Goal: Task Accomplishment & Management: Use online tool/utility

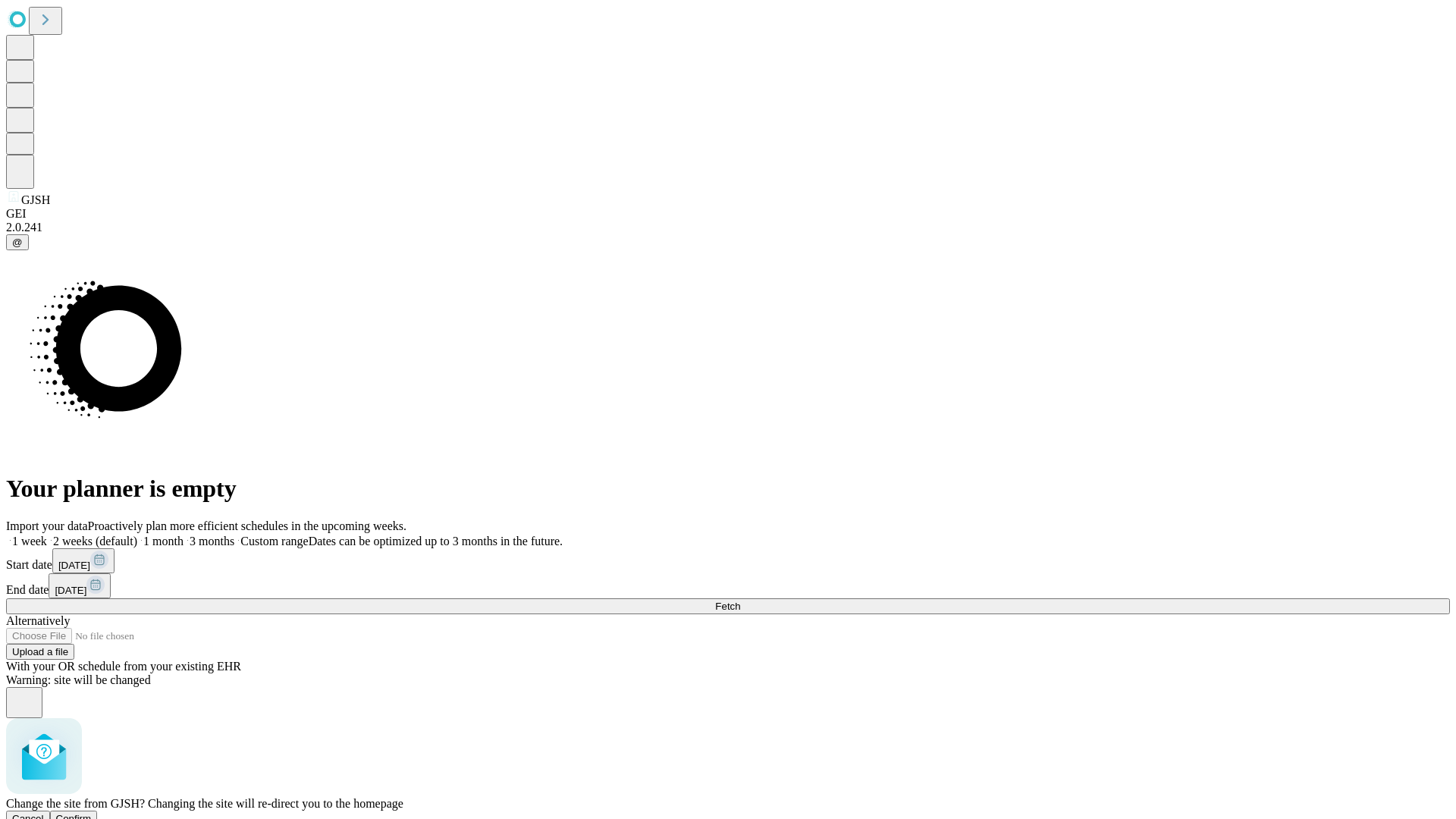
click at [92, 813] on span "Confirm" at bounding box center [74, 818] width 36 height 11
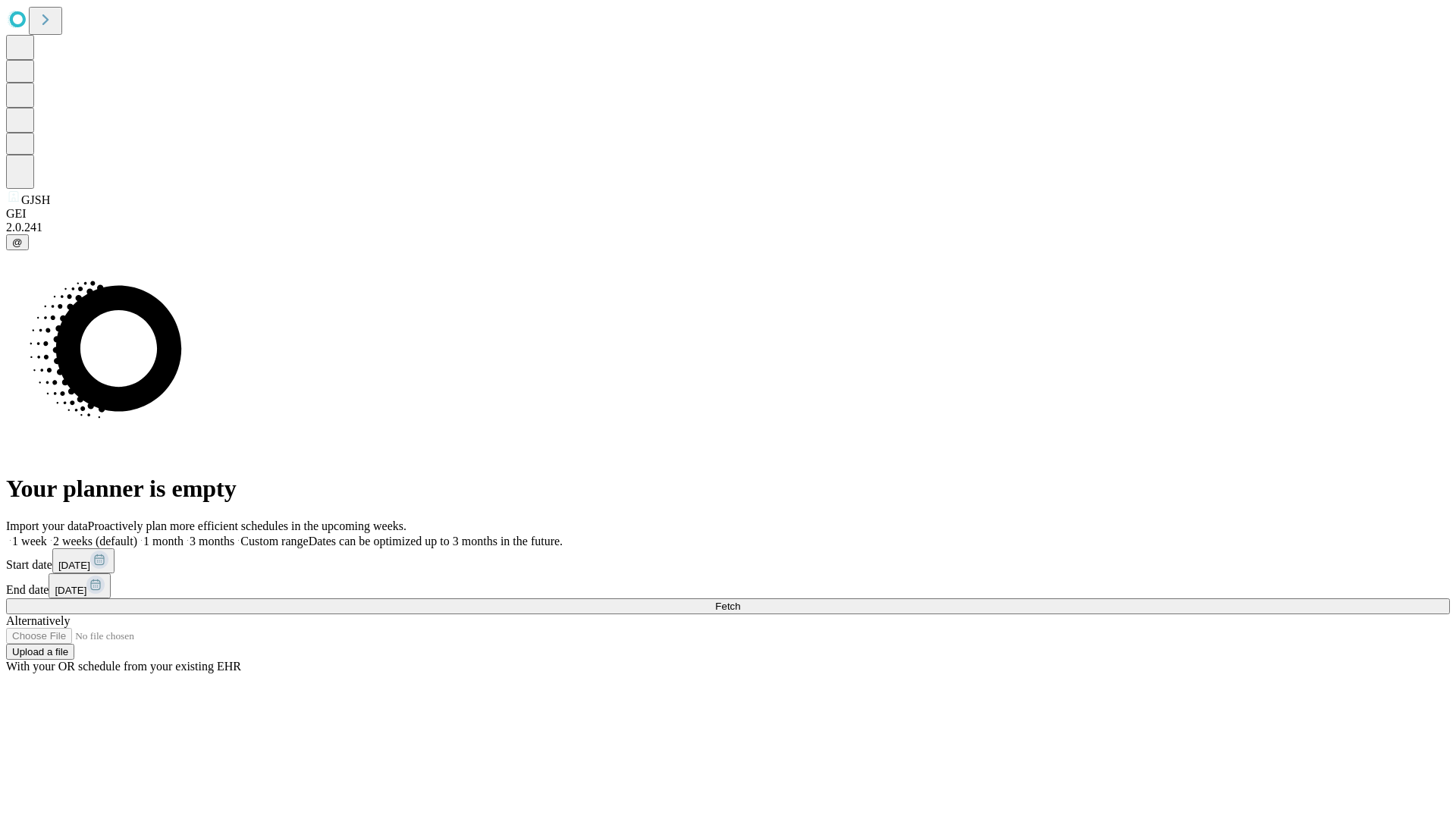
click at [47, 535] on label "1 week" at bounding box center [26, 541] width 41 height 13
click at [740, 601] on span "Fetch" at bounding box center [728, 606] width 25 height 11
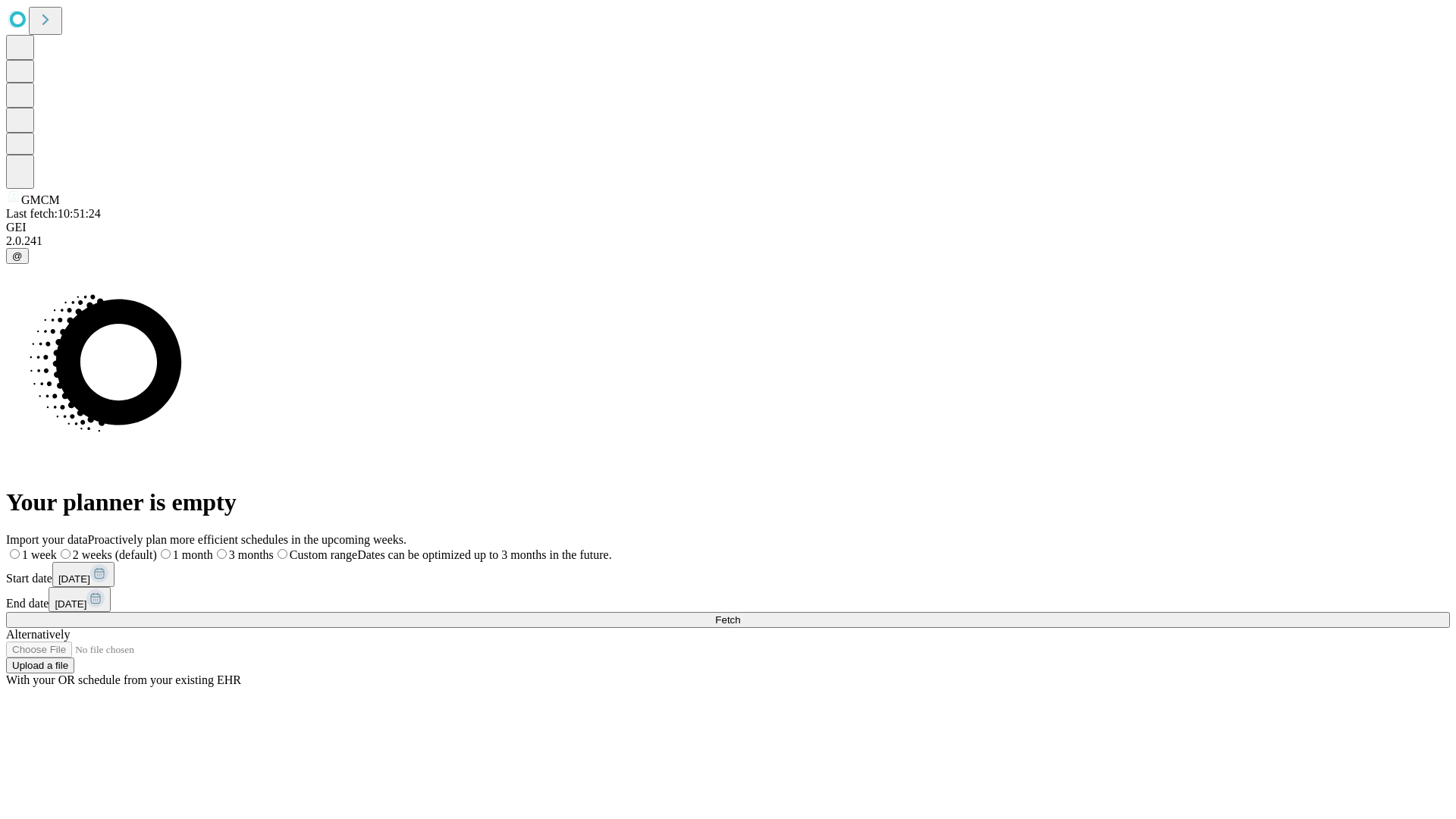
click at [57, 549] on label "1 week" at bounding box center [31, 554] width 51 height 13
click at [740, 615] on span "Fetch" at bounding box center [728, 620] width 25 height 11
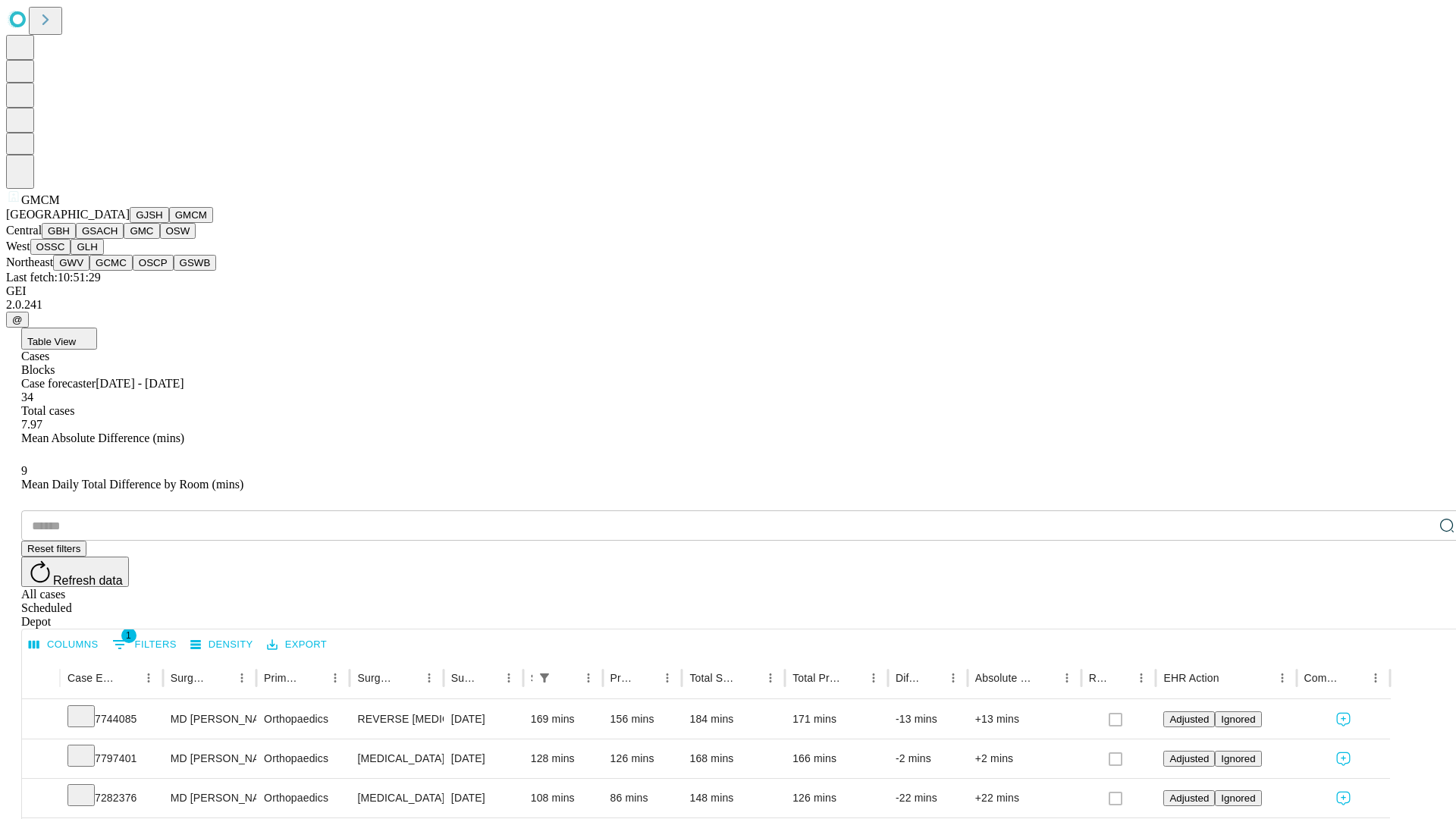
click at [75, 239] on button "GBH" at bounding box center [58, 231] width 34 height 16
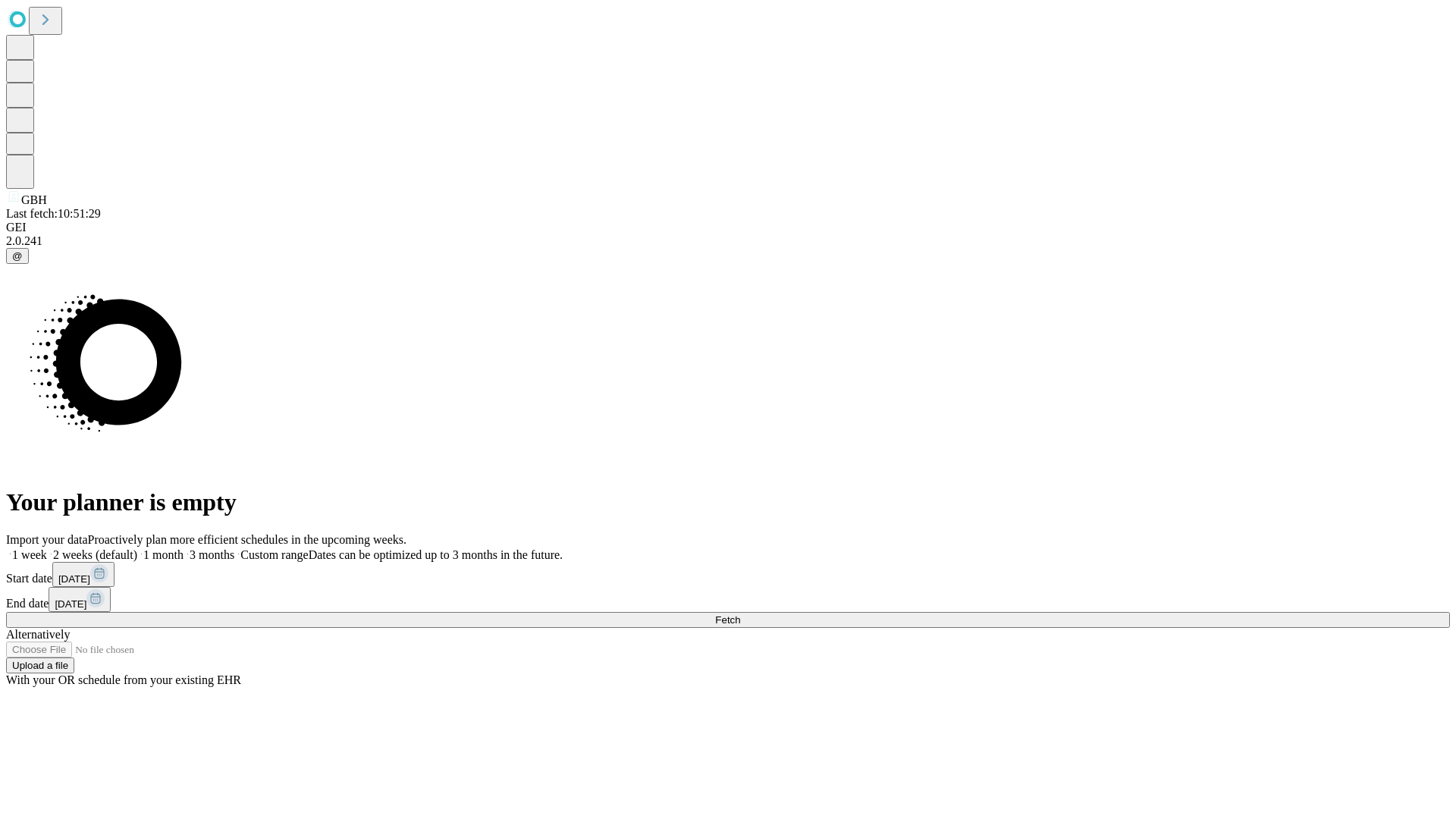
click at [47, 549] on label "1 week" at bounding box center [26, 554] width 41 height 13
click at [740, 615] on span "Fetch" at bounding box center [728, 620] width 25 height 11
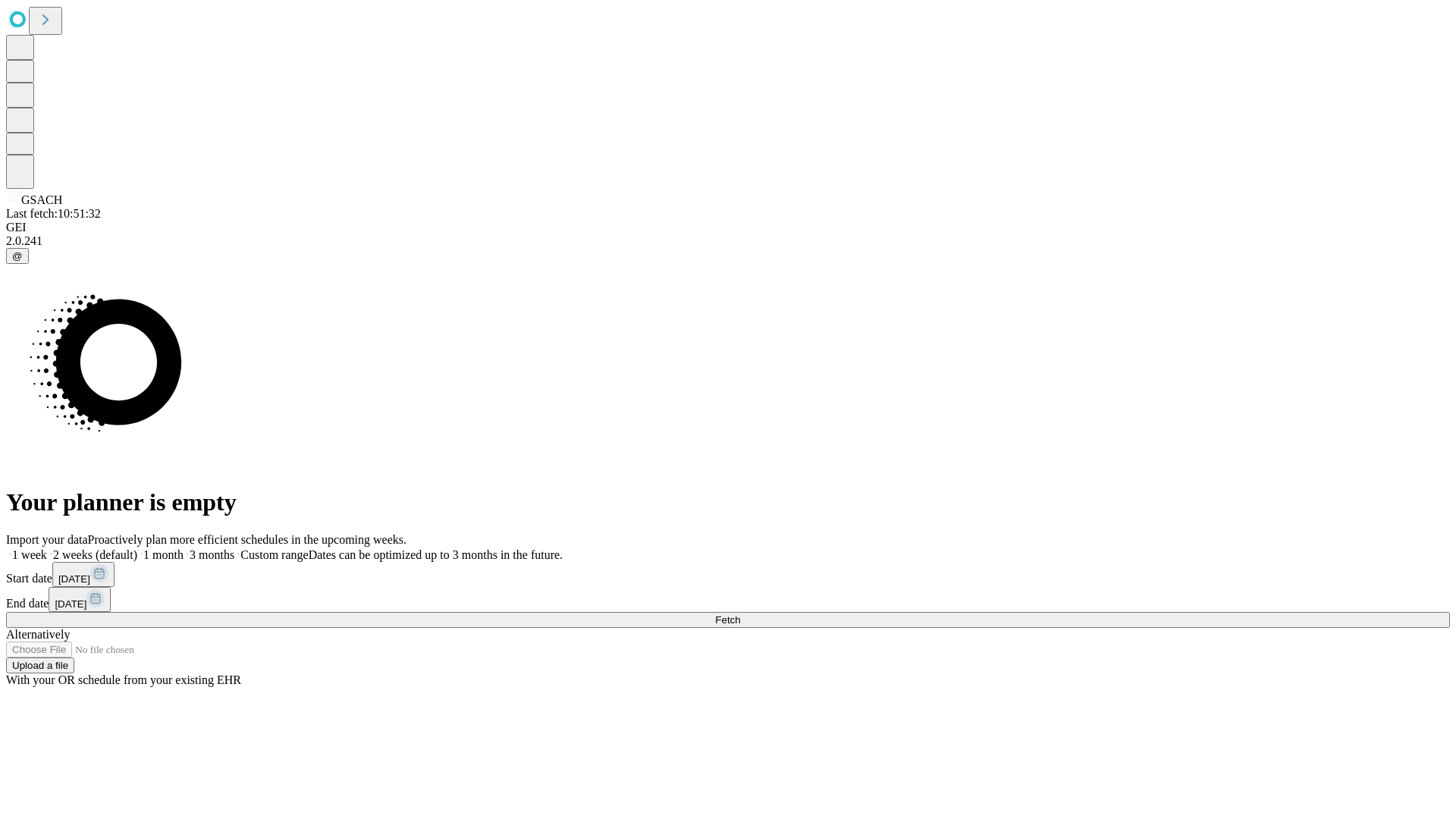
click at [47, 549] on label "1 week" at bounding box center [26, 554] width 41 height 13
click at [740, 615] on span "Fetch" at bounding box center [728, 620] width 25 height 11
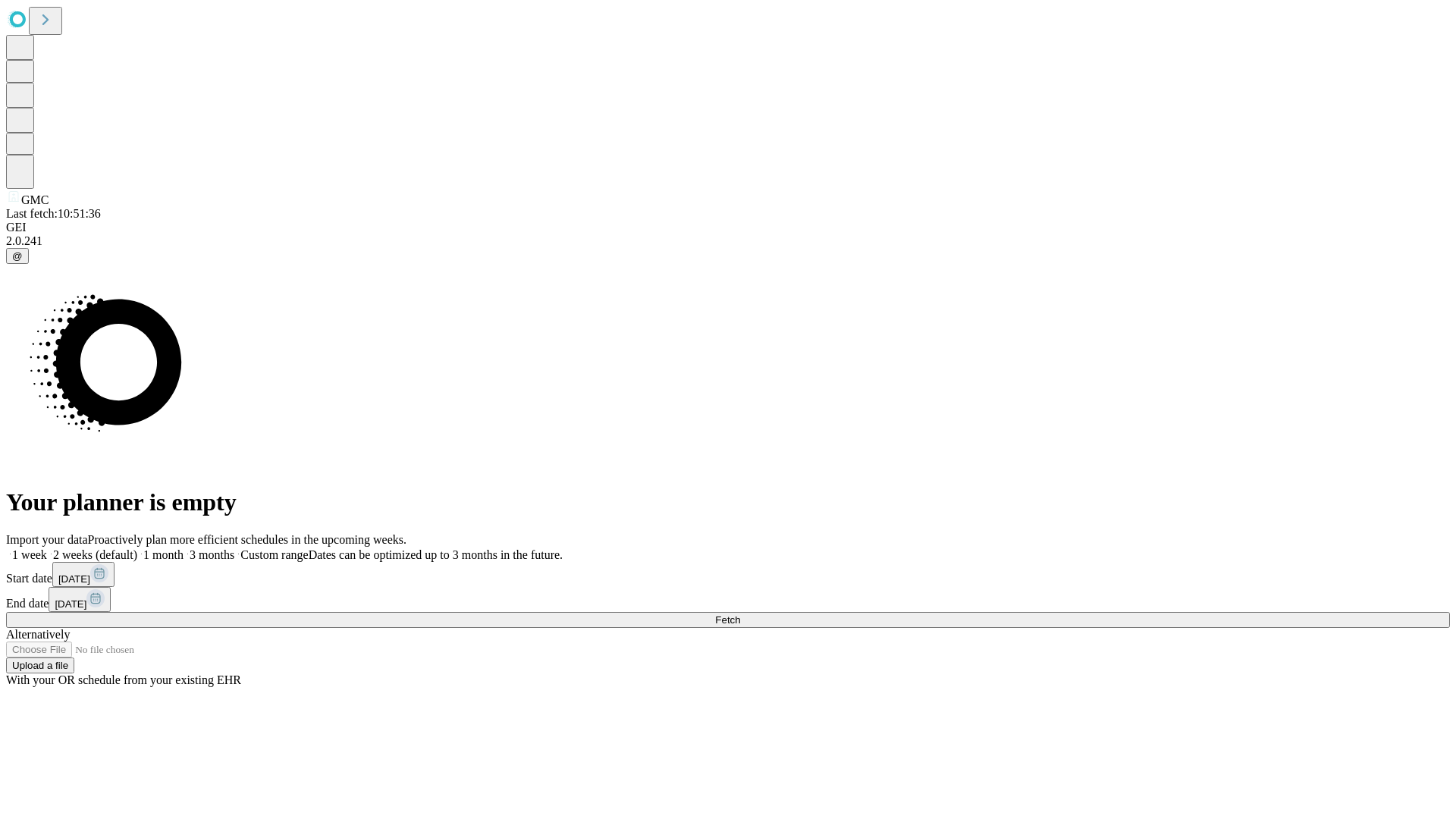
click at [47, 549] on label "1 week" at bounding box center [26, 554] width 41 height 13
click at [740, 615] on span "Fetch" at bounding box center [728, 620] width 25 height 11
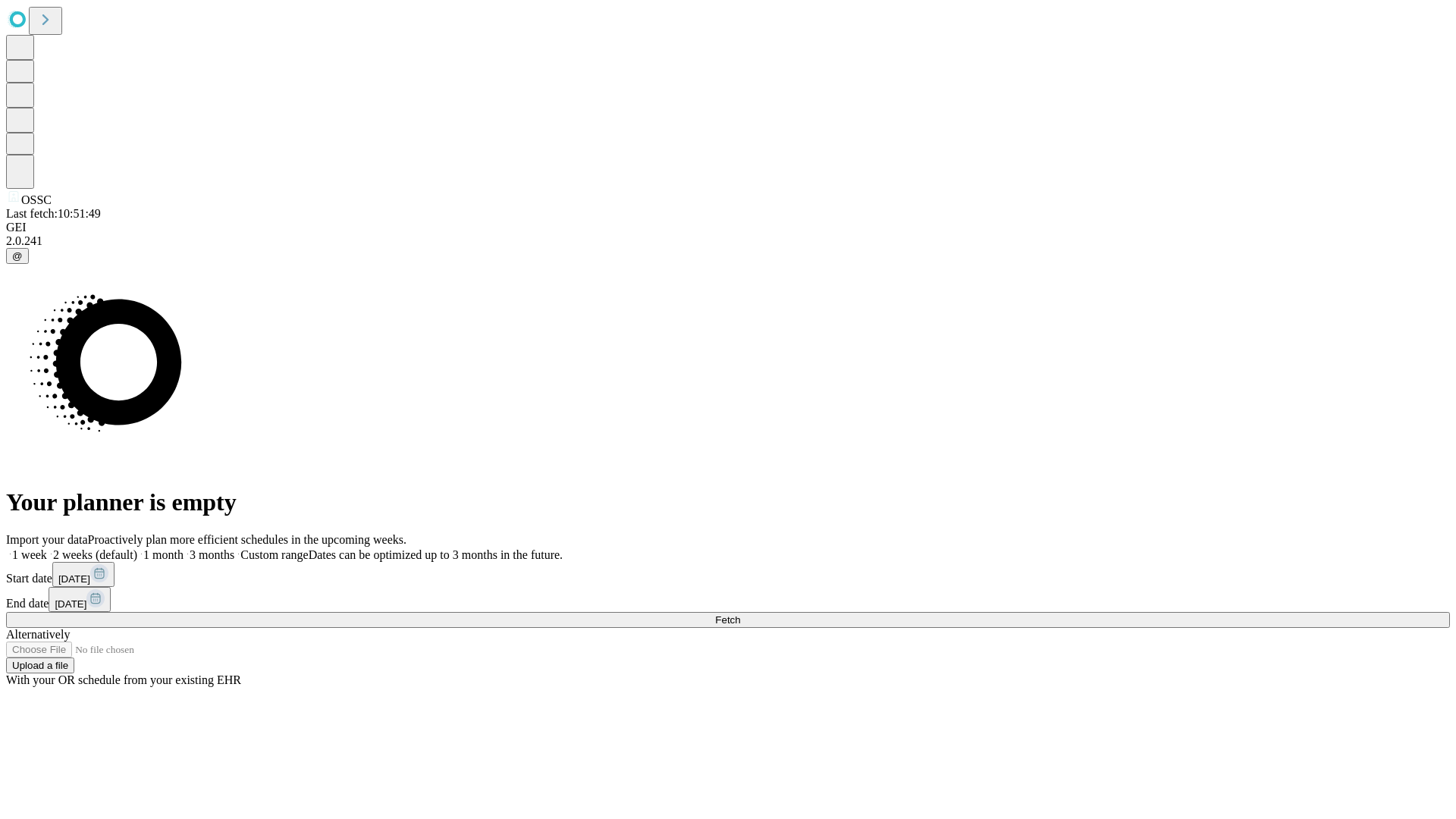
click at [47, 549] on label "1 week" at bounding box center [26, 554] width 41 height 13
click at [740, 615] on span "Fetch" at bounding box center [728, 620] width 25 height 11
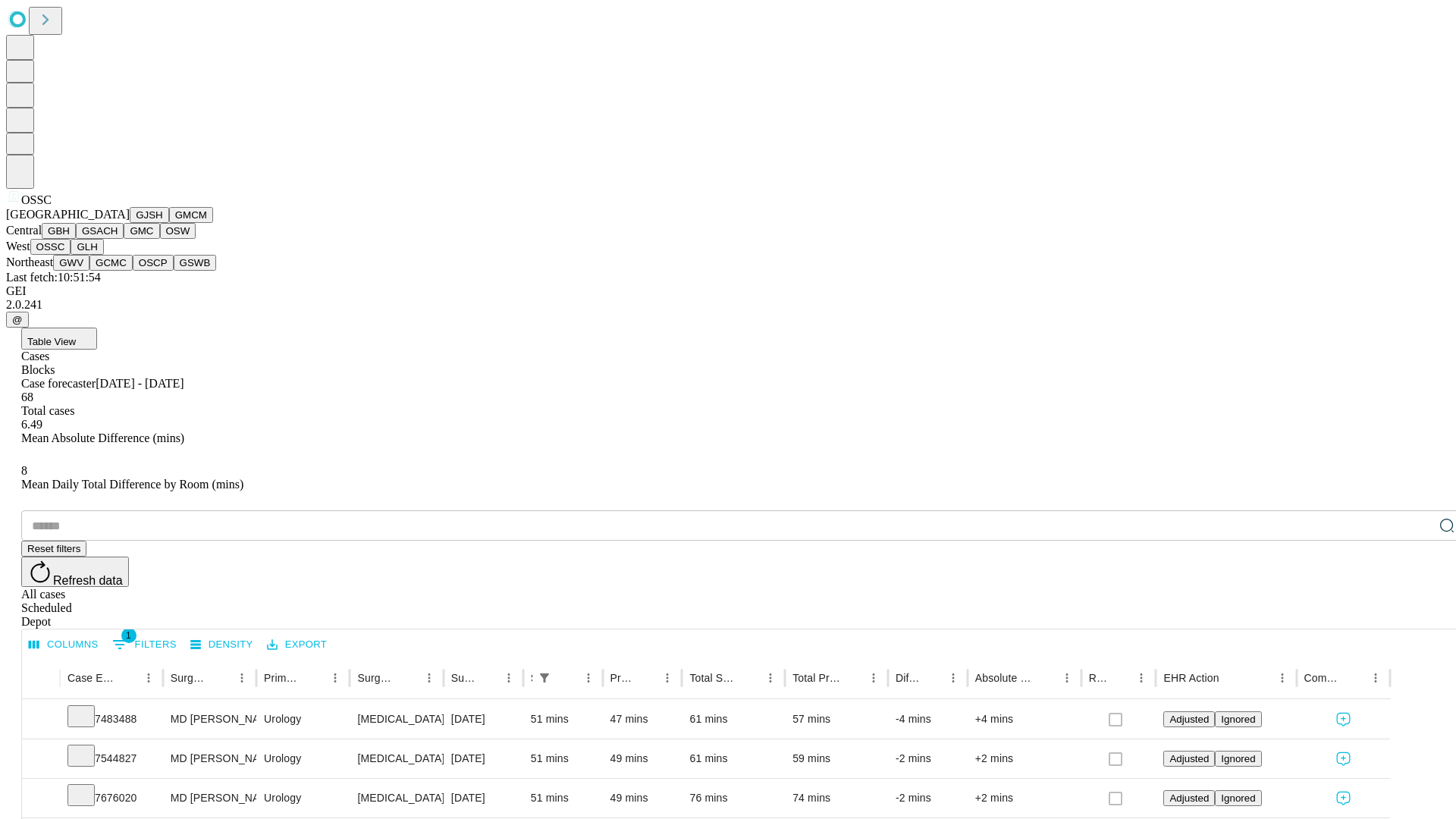
click at [103, 255] on button "GLH" at bounding box center [86, 247] width 32 height 16
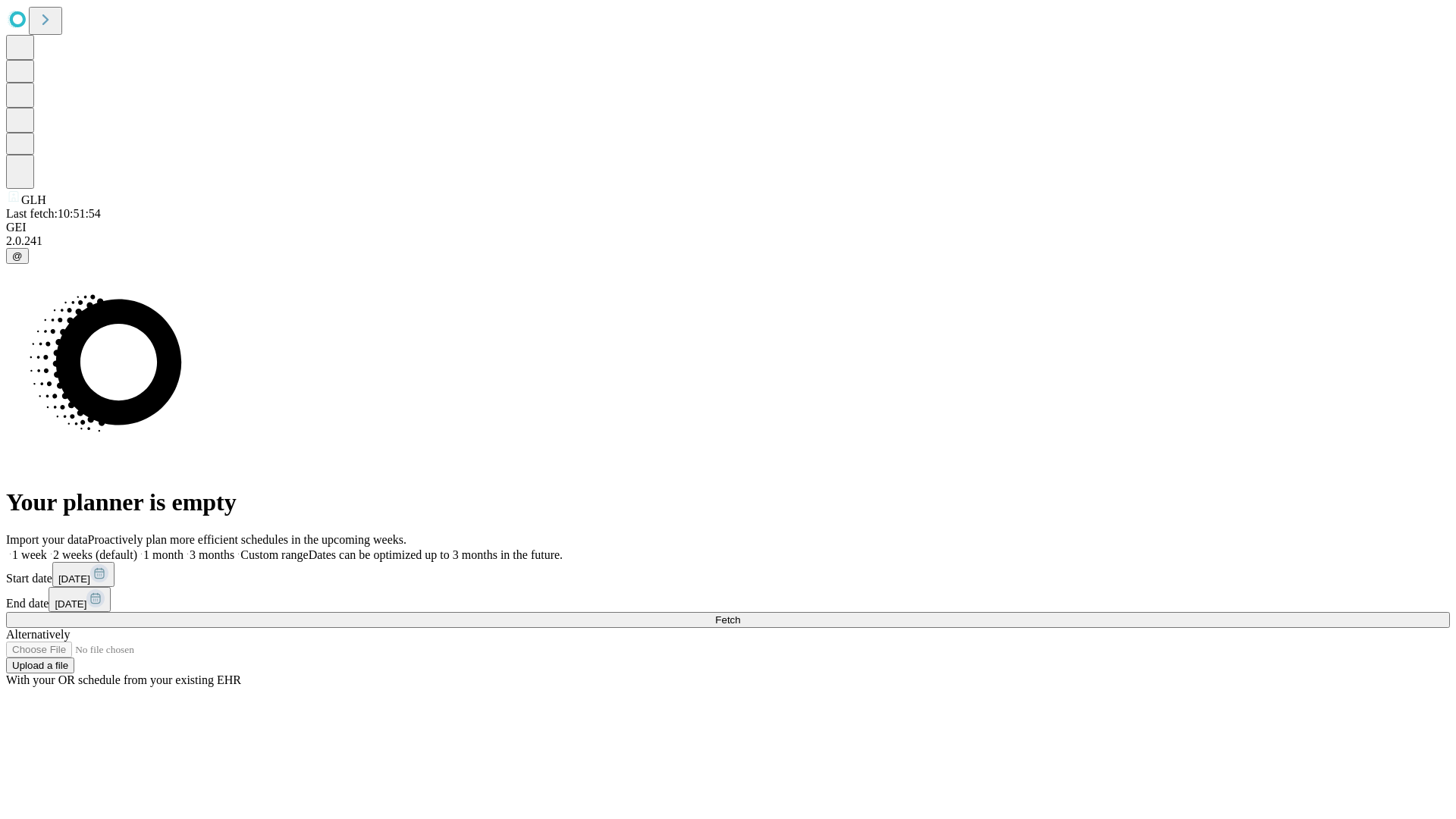
click at [47, 549] on label "1 week" at bounding box center [26, 554] width 41 height 13
click at [740, 615] on span "Fetch" at bounding box center [728, 620] width 25 height 11
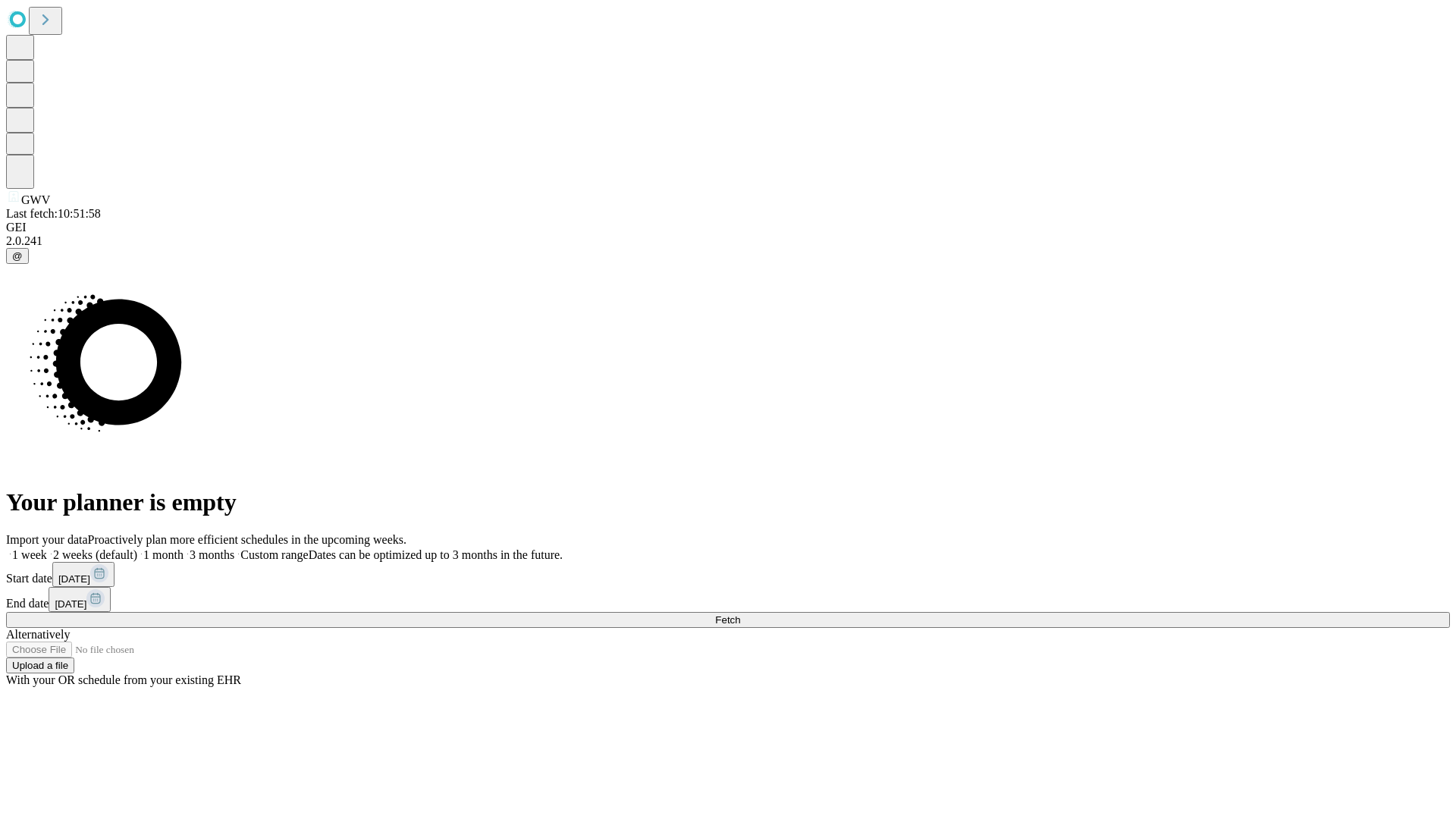
click at [47, 549] on label "1 week" at bounding box center [26, 554] width 41 height 13
click at [740, 615] on span "Fetch" at bounding box center [728, 620] width 25 height 11
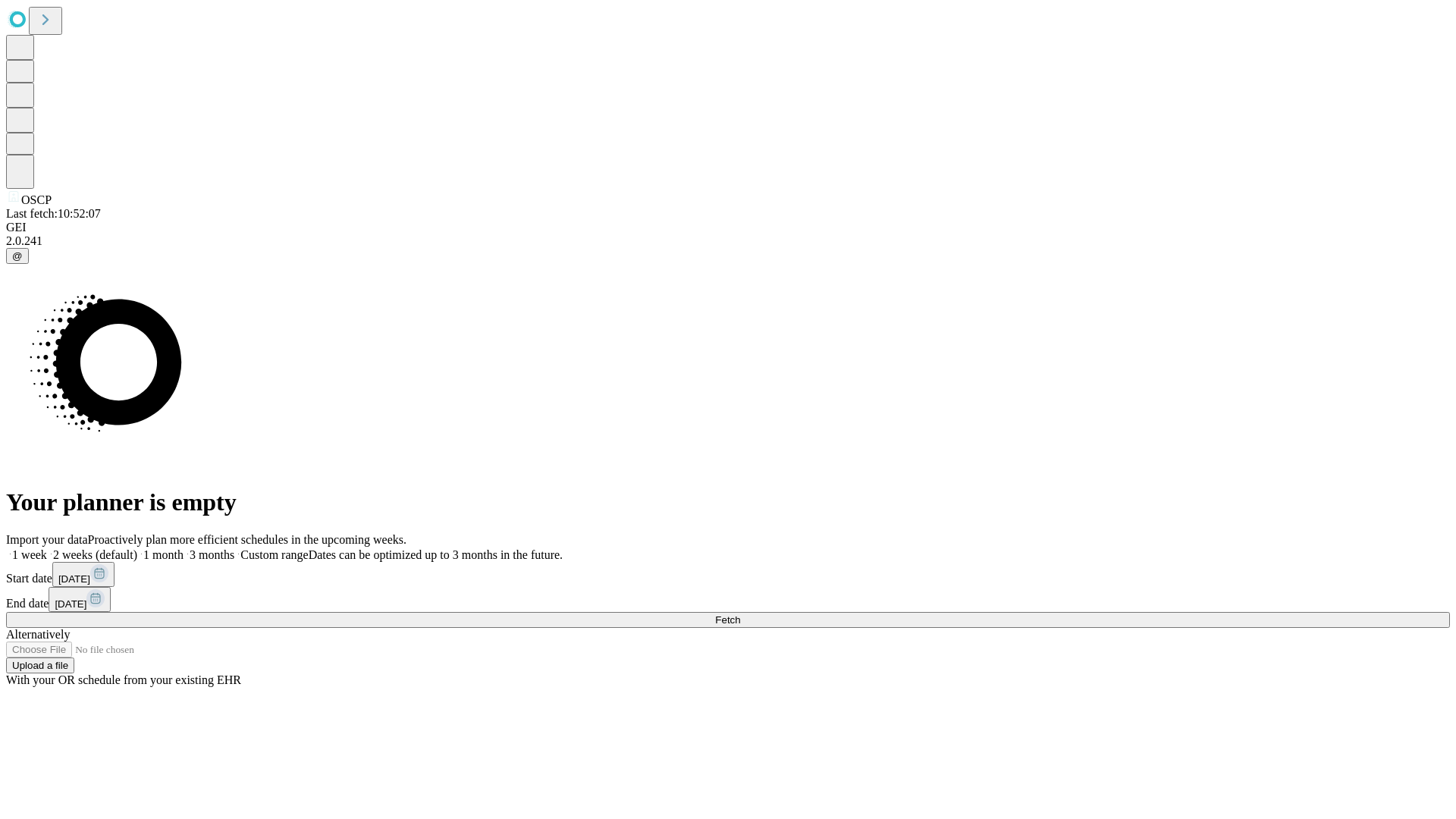
click at [47, 549] on label "1 week" at bounding box center [26, 554] width 41 height 13
click at [740, 615] on span "Fetch" at bounding box center [728, 620] width 25 height 11
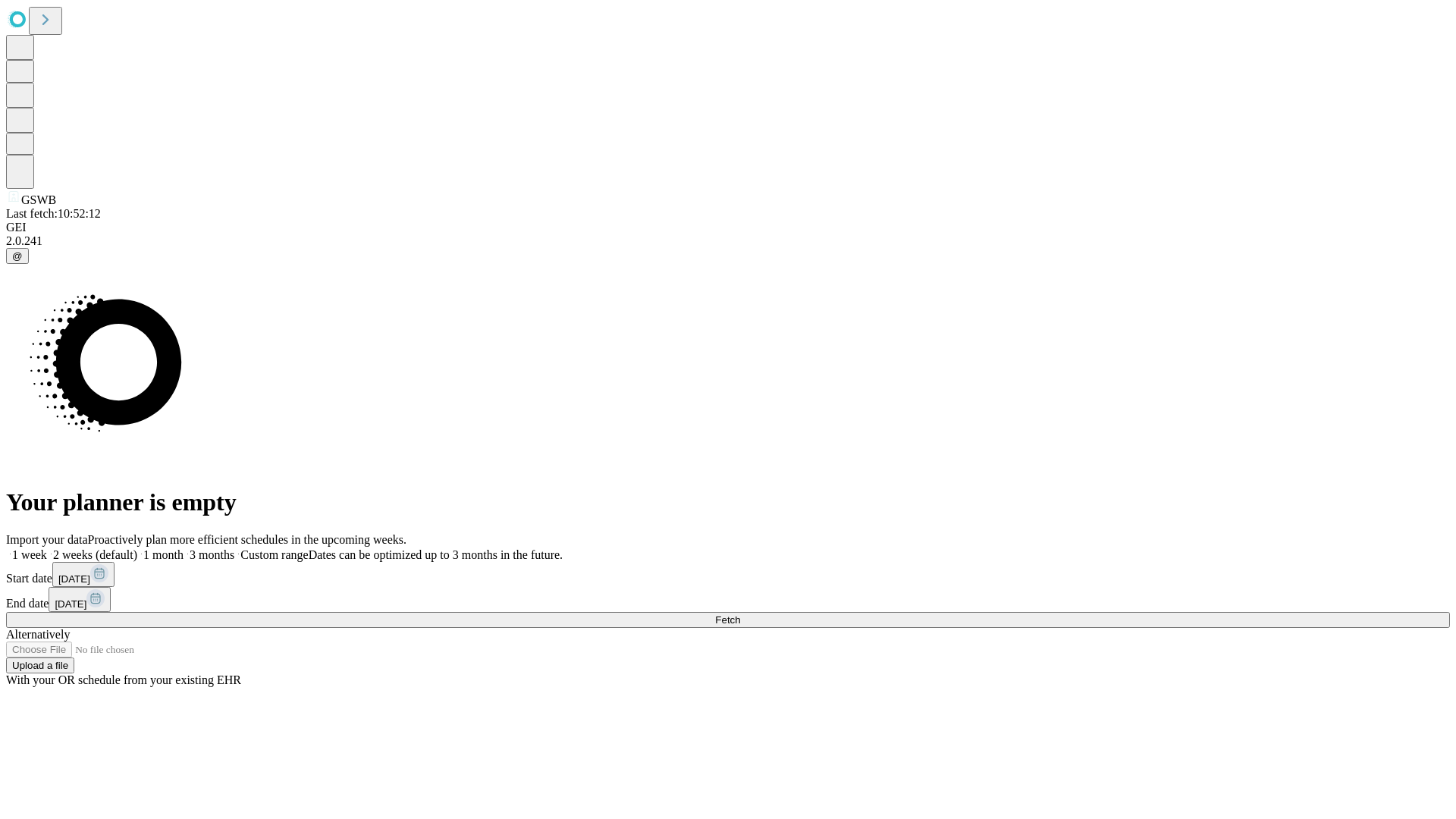
click at [47, 549] on label "1 week" at bounding box center [26, 554] width 41 height 13
click at [740, 615] on span "Fetch" at bounding box center [728, 620] width 25 height 11
